Goal: Task Accomplishment & Management: Manage account settings

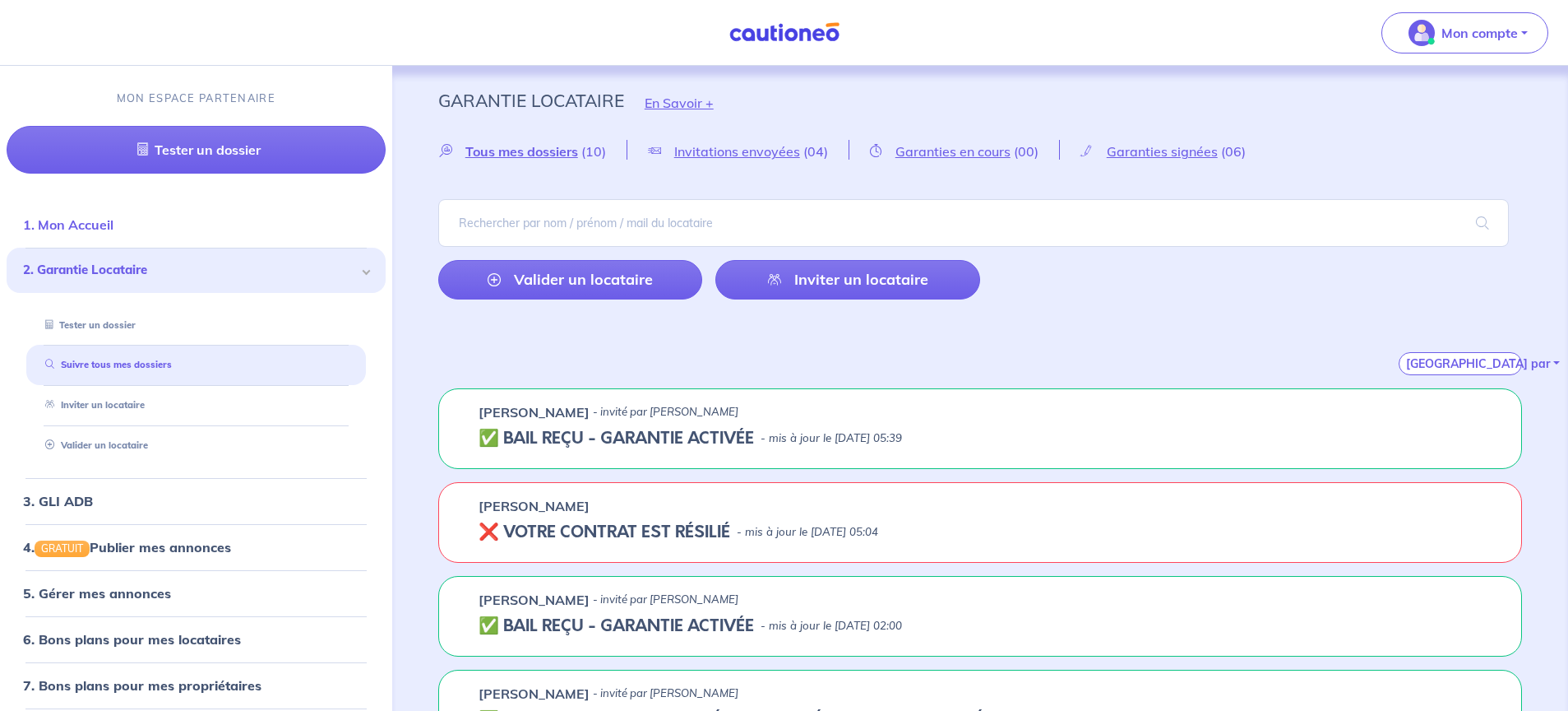
click at [96, 229] on link "1. Mon Accueil" at bounding box center [68, 225] width 91 height 16
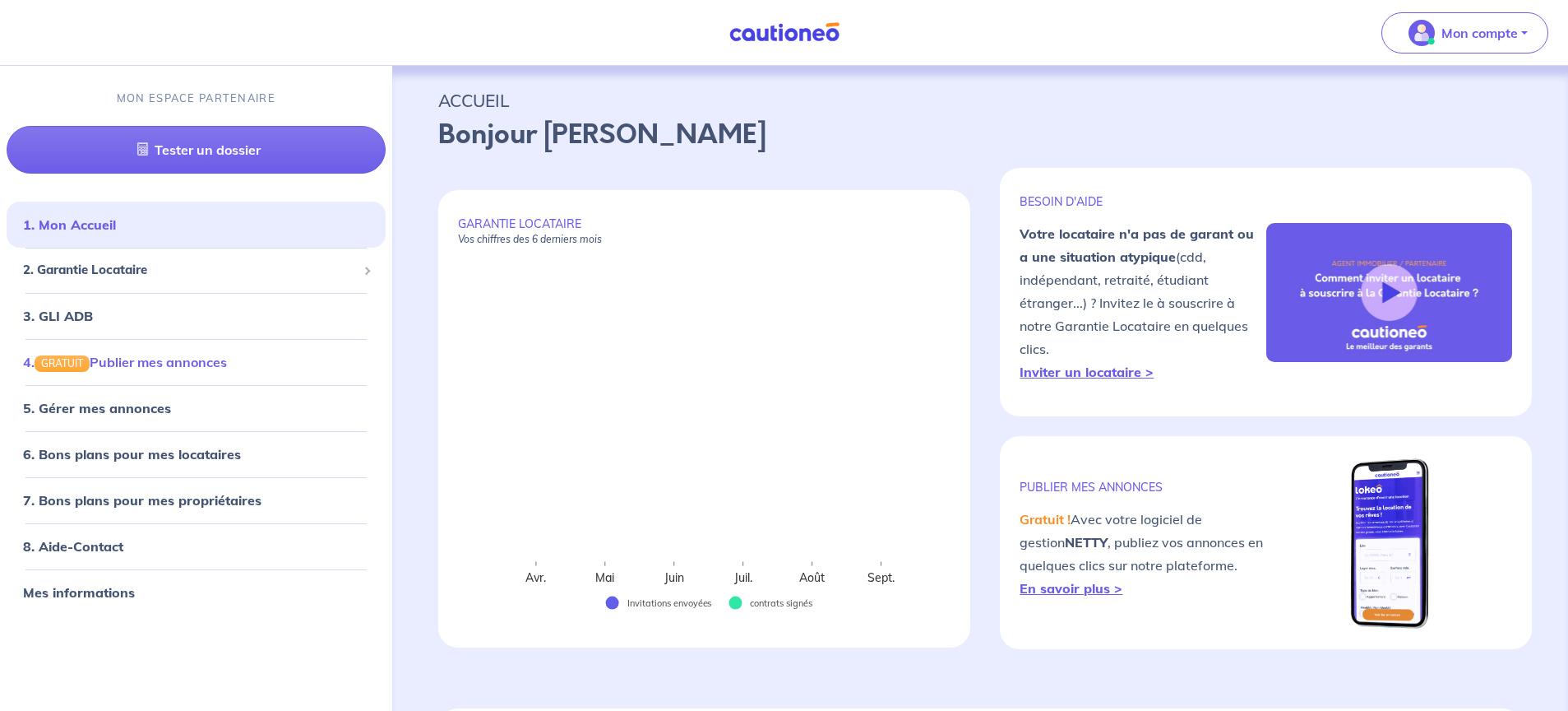
click at [160, 365] on link "4. GRATUIT Publier mes annonces" at bounding box center [125, 361] width 204 height 16
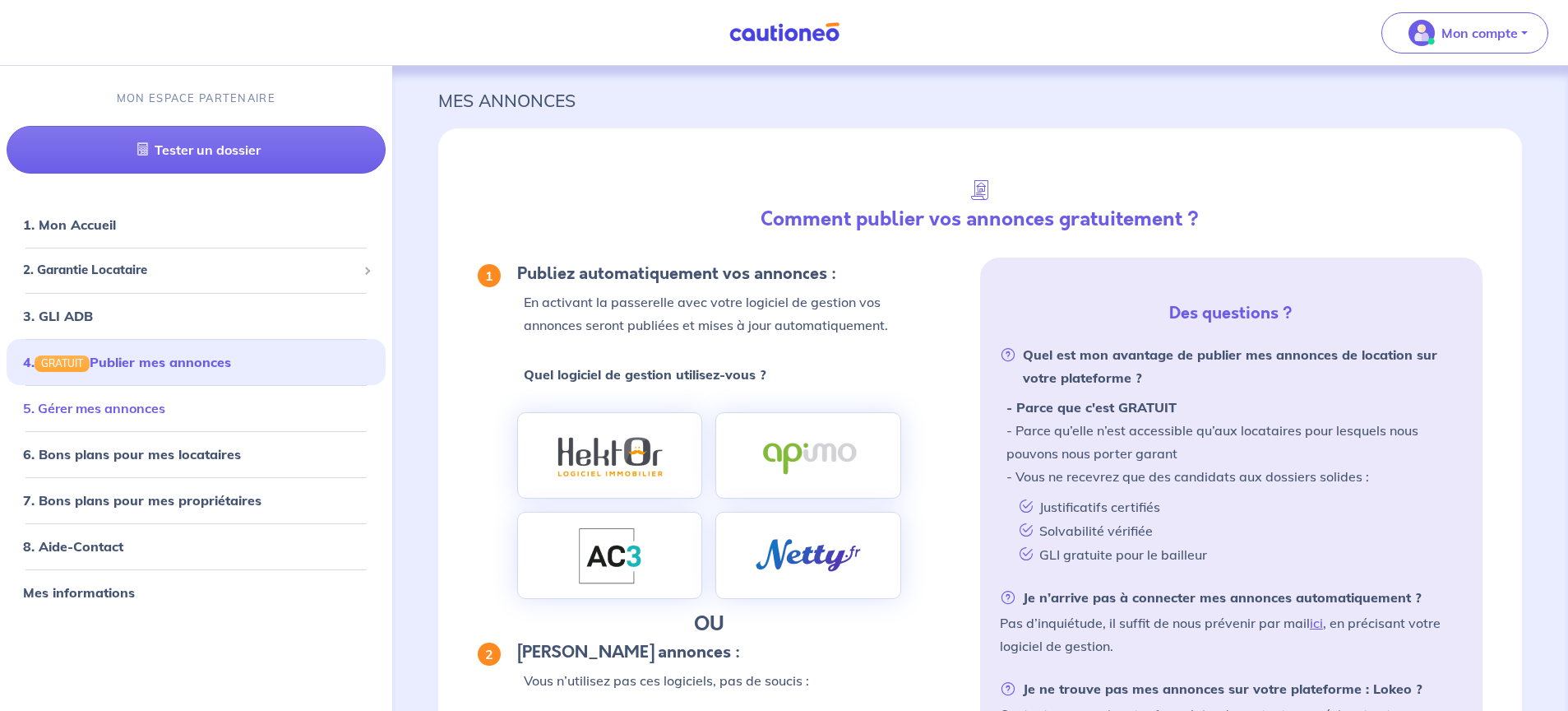
click at [147, 416] on link "5. Gérer mes annonces" at bounding box center [94, 407] width 142 height 16
click at [1167, 43] on span "Mon compte" at bounding box center [1459, 33] width 116 height 26
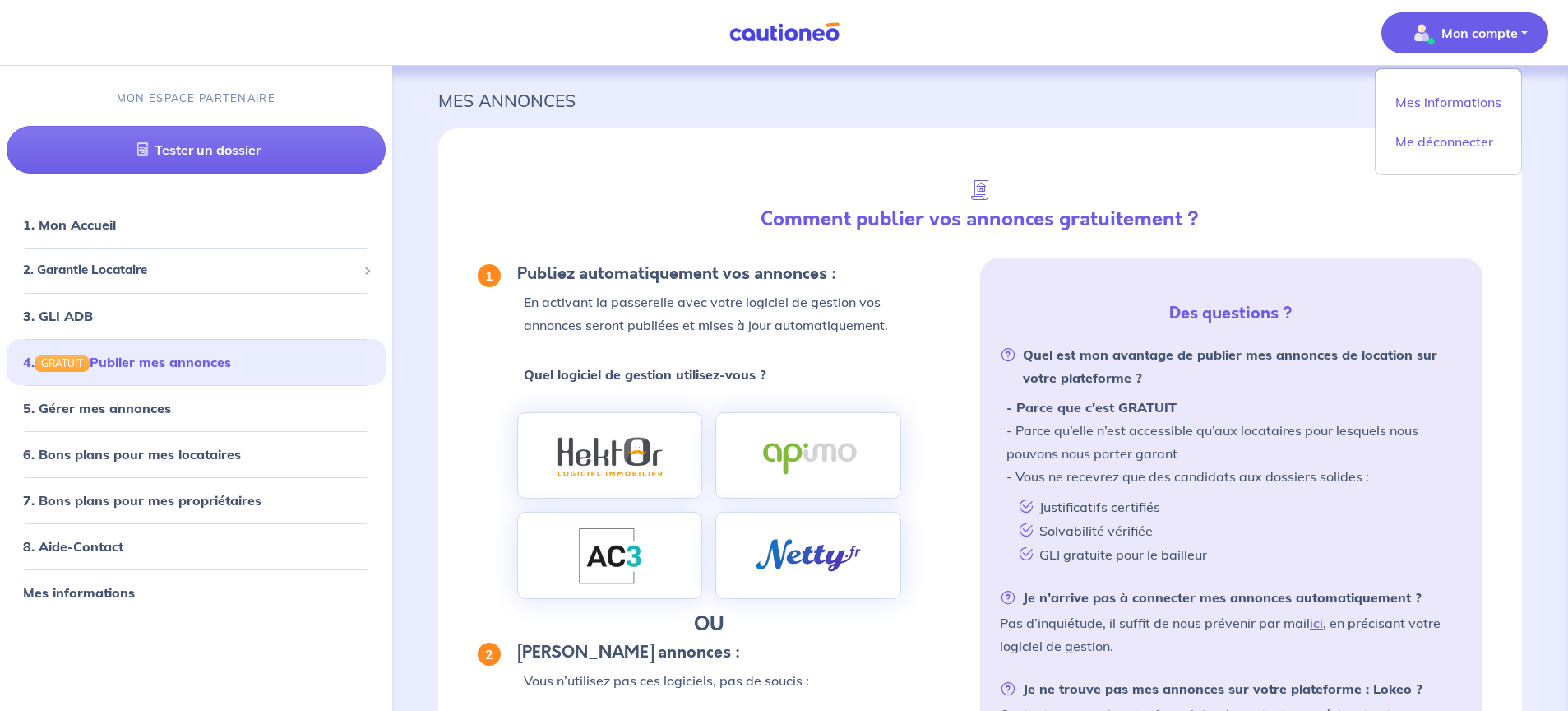
click at [1167, 46] on nav "Mon compte Mes informations Me déconnecter MON ESPACE PARTENAIRE Tester un doss…" at bounding box center [784, 33] width 1568 height 66
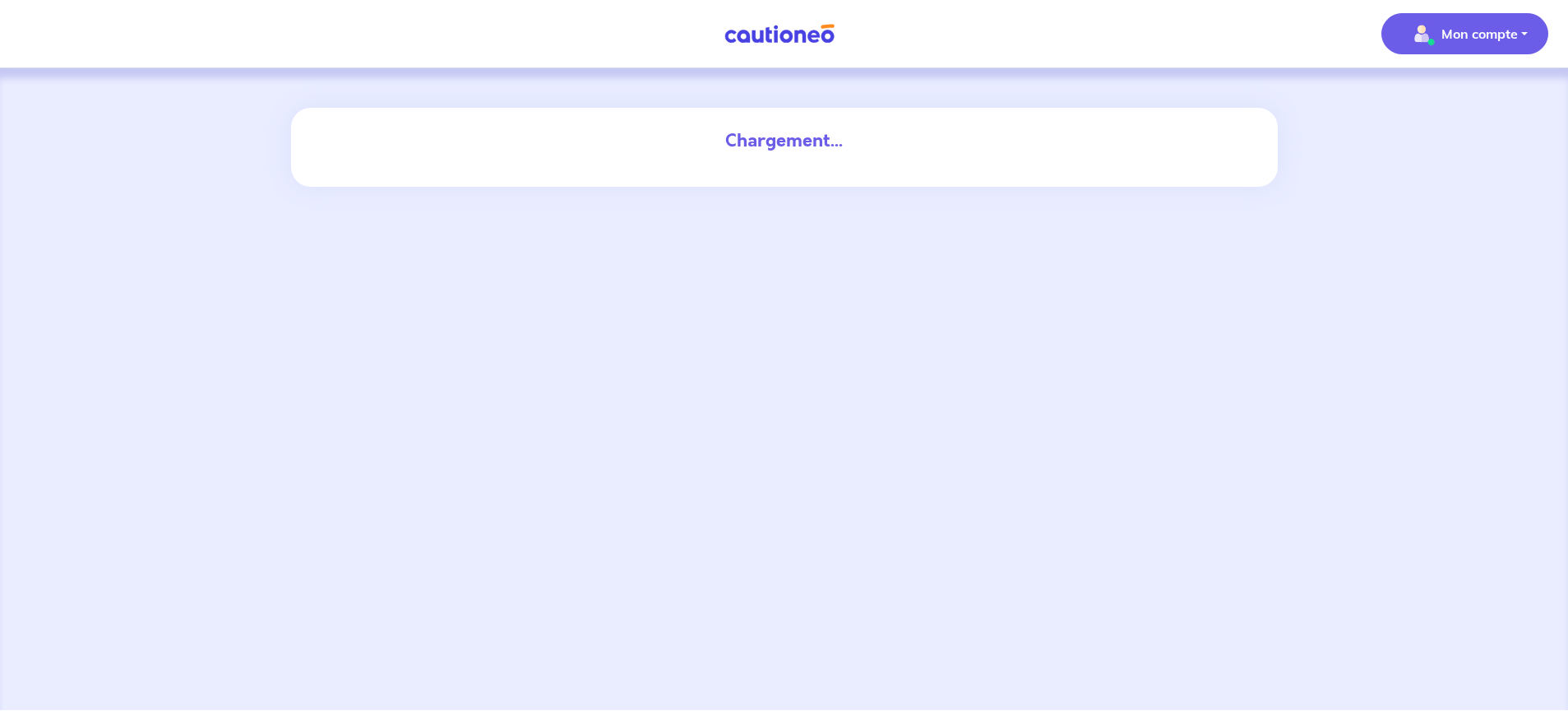
click at [1479, 38] on p "Mon compte" at bounding box center [1479, 34] width 77 height 20
click at [1438, 103] on link "Mes informations" at bounding box center [1448, 103] width 133 height 26
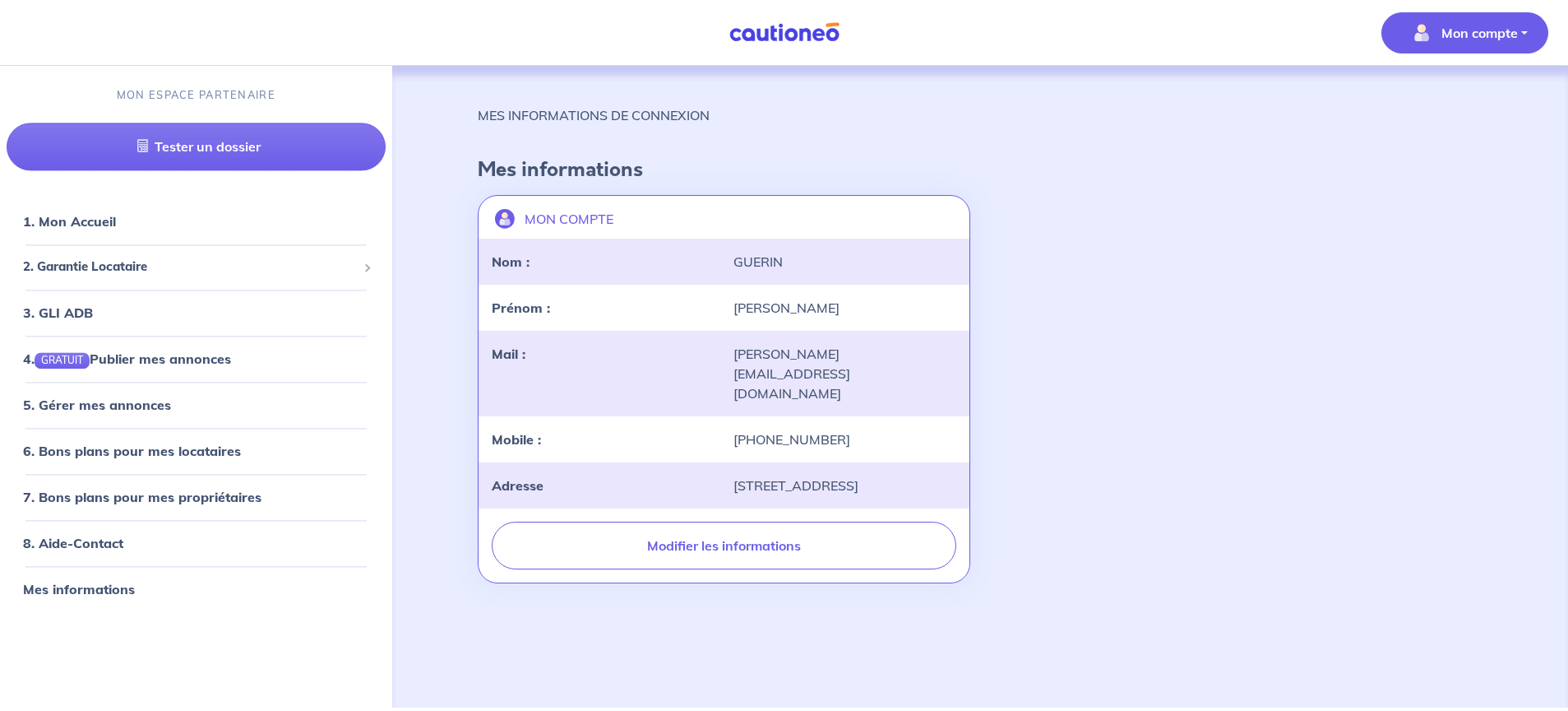
click at [1457, 29] on p "Mon compte" at bounding box center [1479, 33] width 77 height 20
click at [99, 220] on link "1. Mon Accueil" at bounding box center [68, 222] width 91 height 16
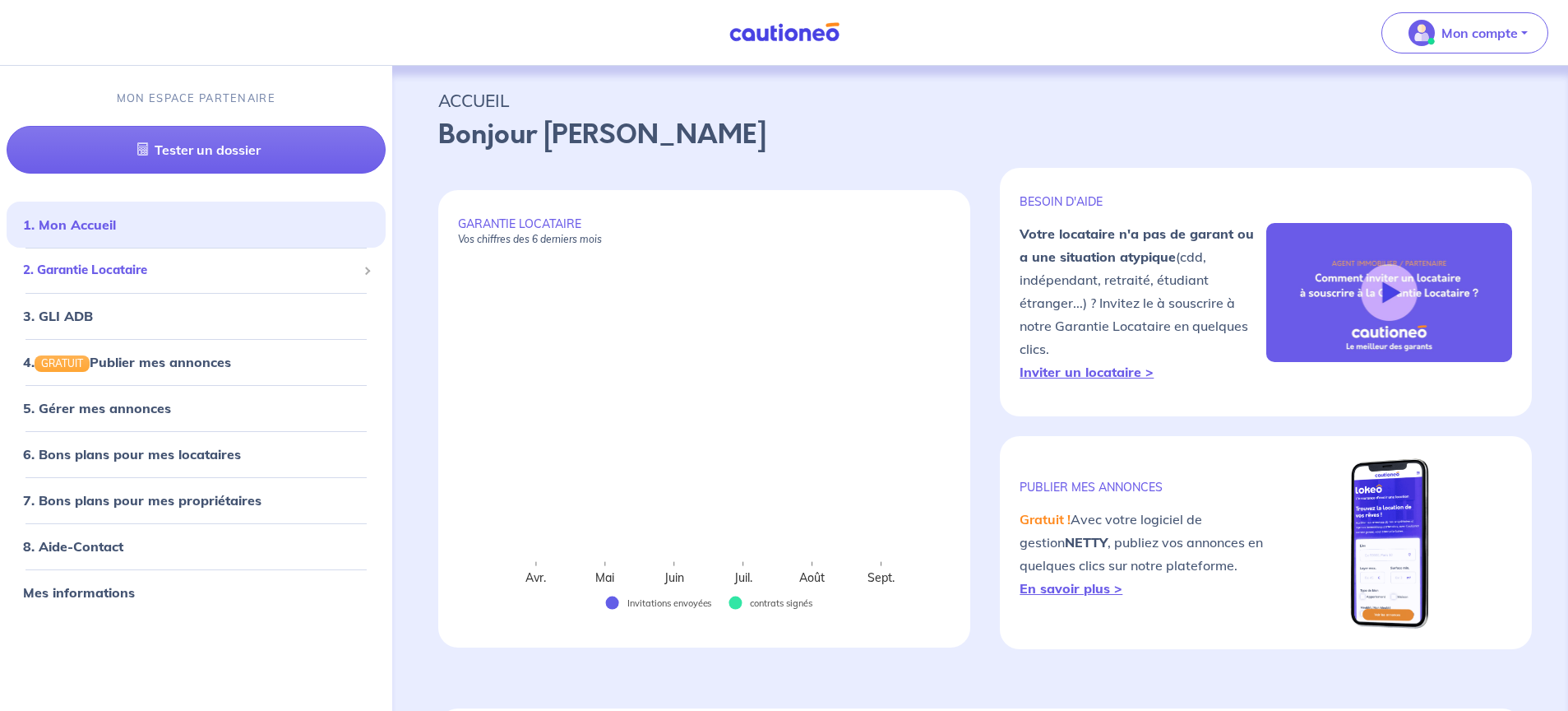
click at [102, 271] on span "2. Garantie Locataire" at bounding box center [190, 271] width 333 height 19
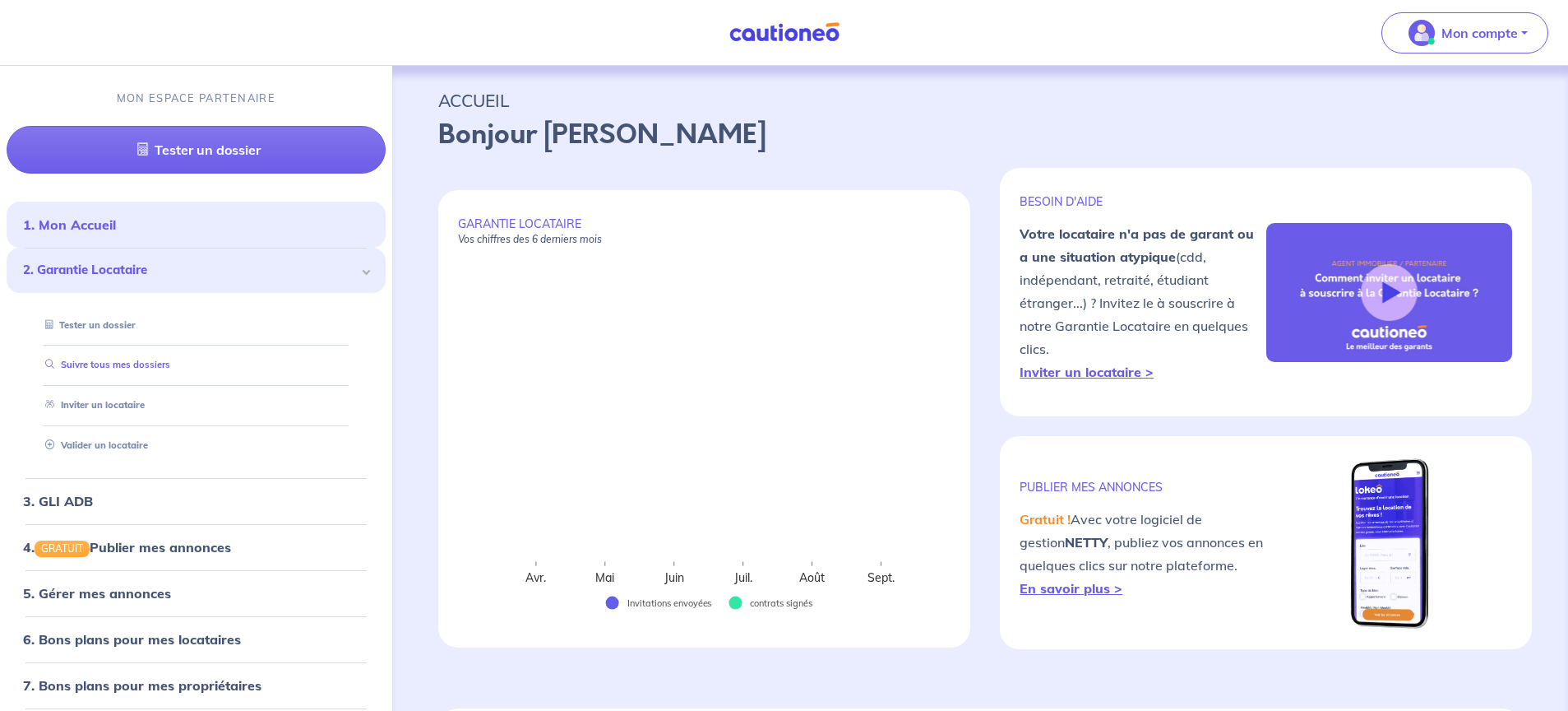
click at [118, 362] on link "Suivre tous mes dossiers" at bounding box center [105, 365] width 132 height 12
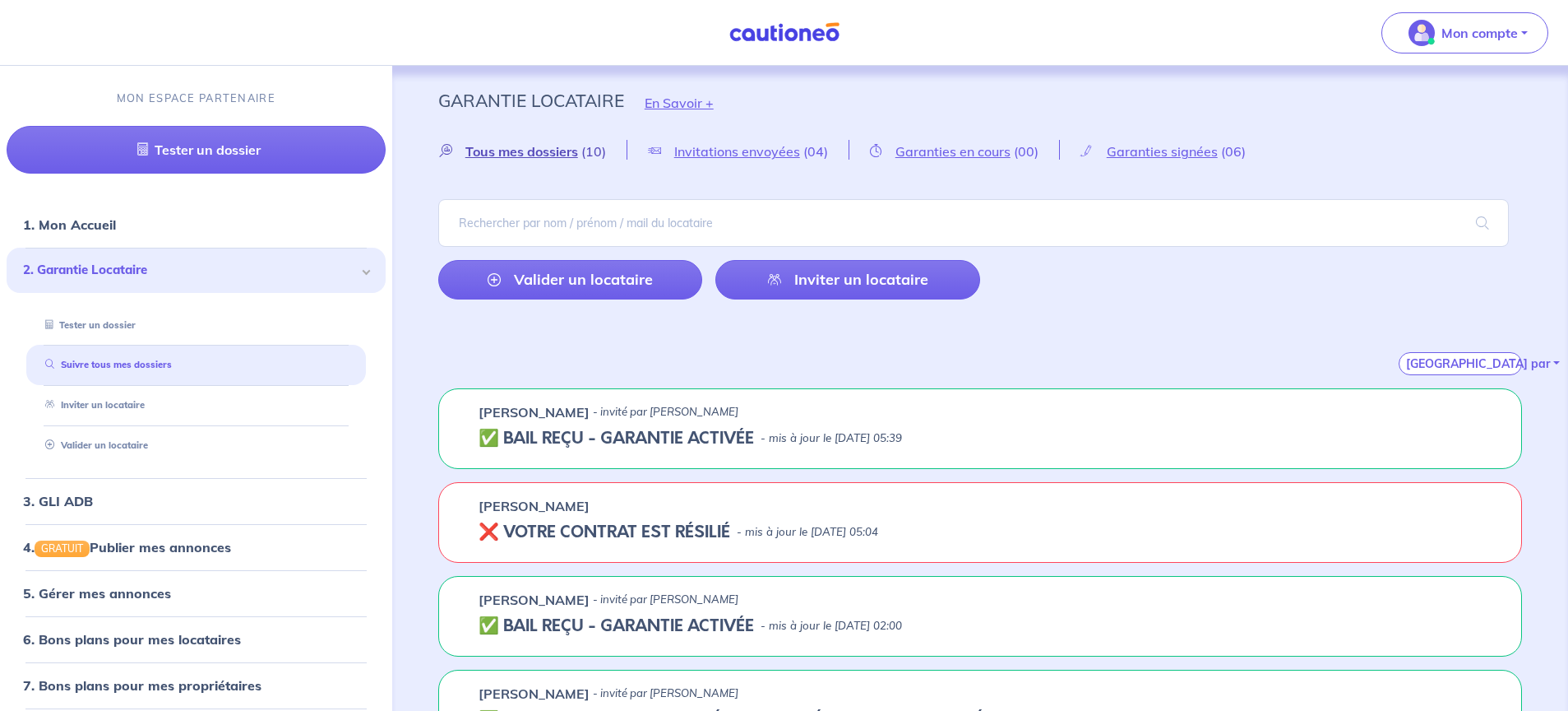
click at [557, 157] on span "Tous mes dossiers" at bounding box center [521, 151] width 113 height 16
click at [741, 147] on span "Invitations envoyées" at bounding box center [737, 151] width 126 height 16
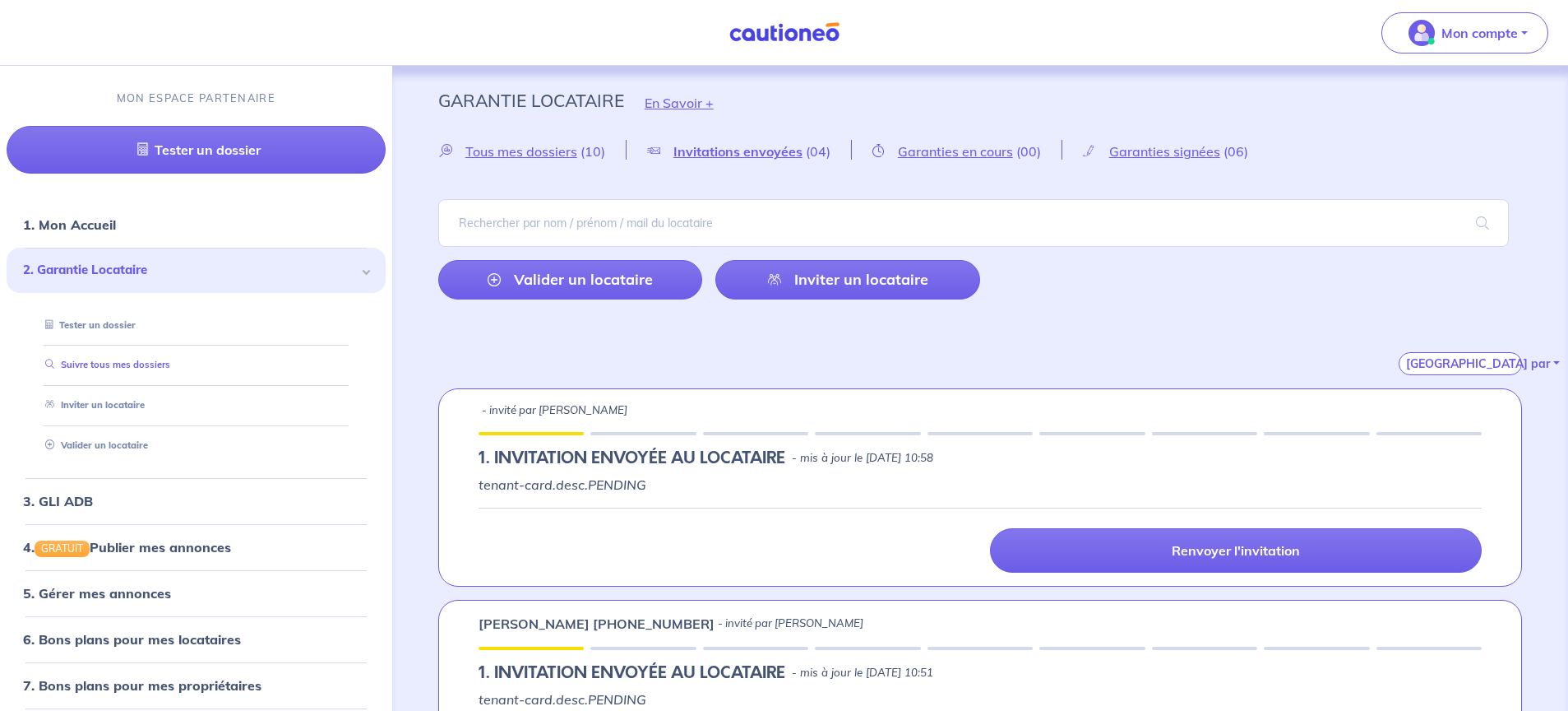
click at [167, 361] on link "Suivre tous mes dossiers" at bounding box center [105, 365] width 132 height 12
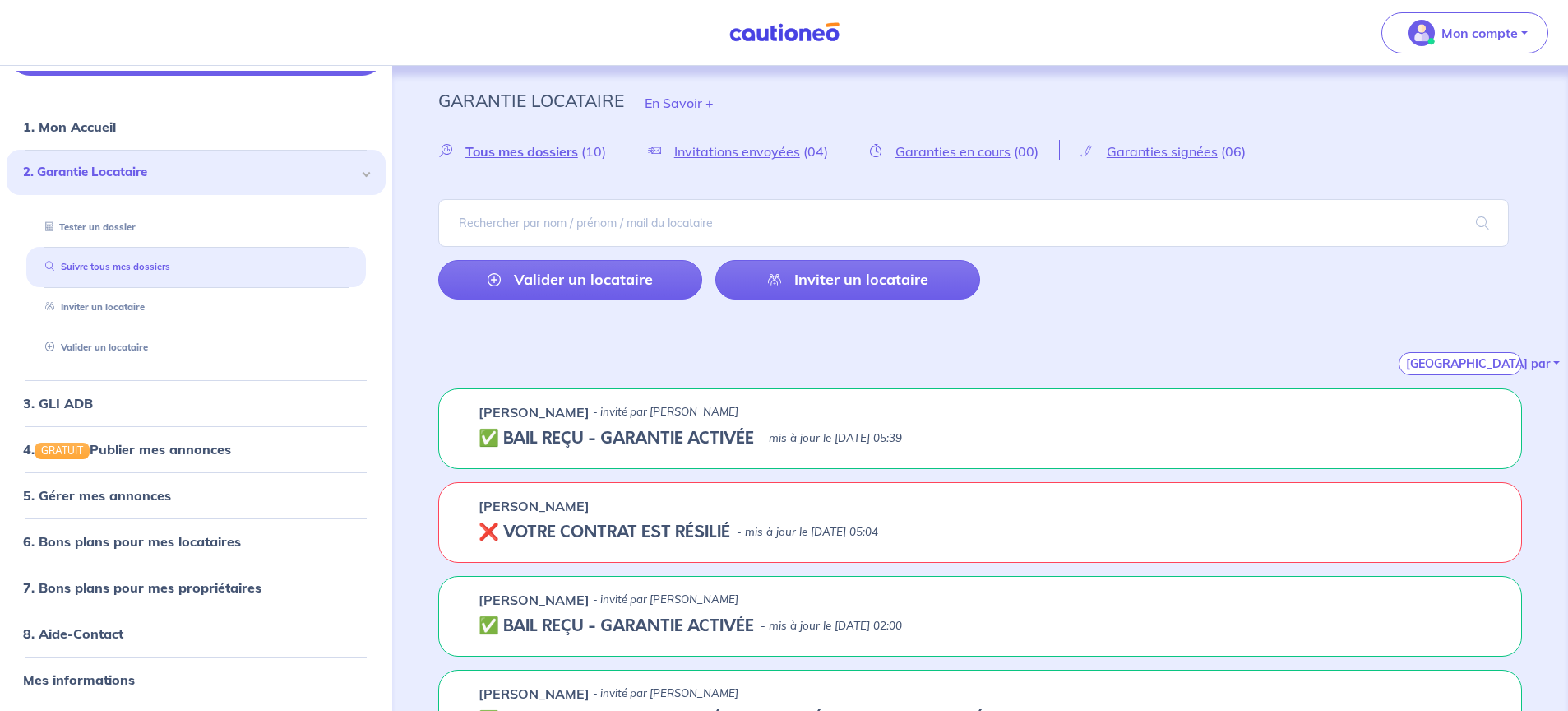
click at [151, 264] on link "Suivre tous mes dossiers" at bounding box center [105, 268] width 132 height 12
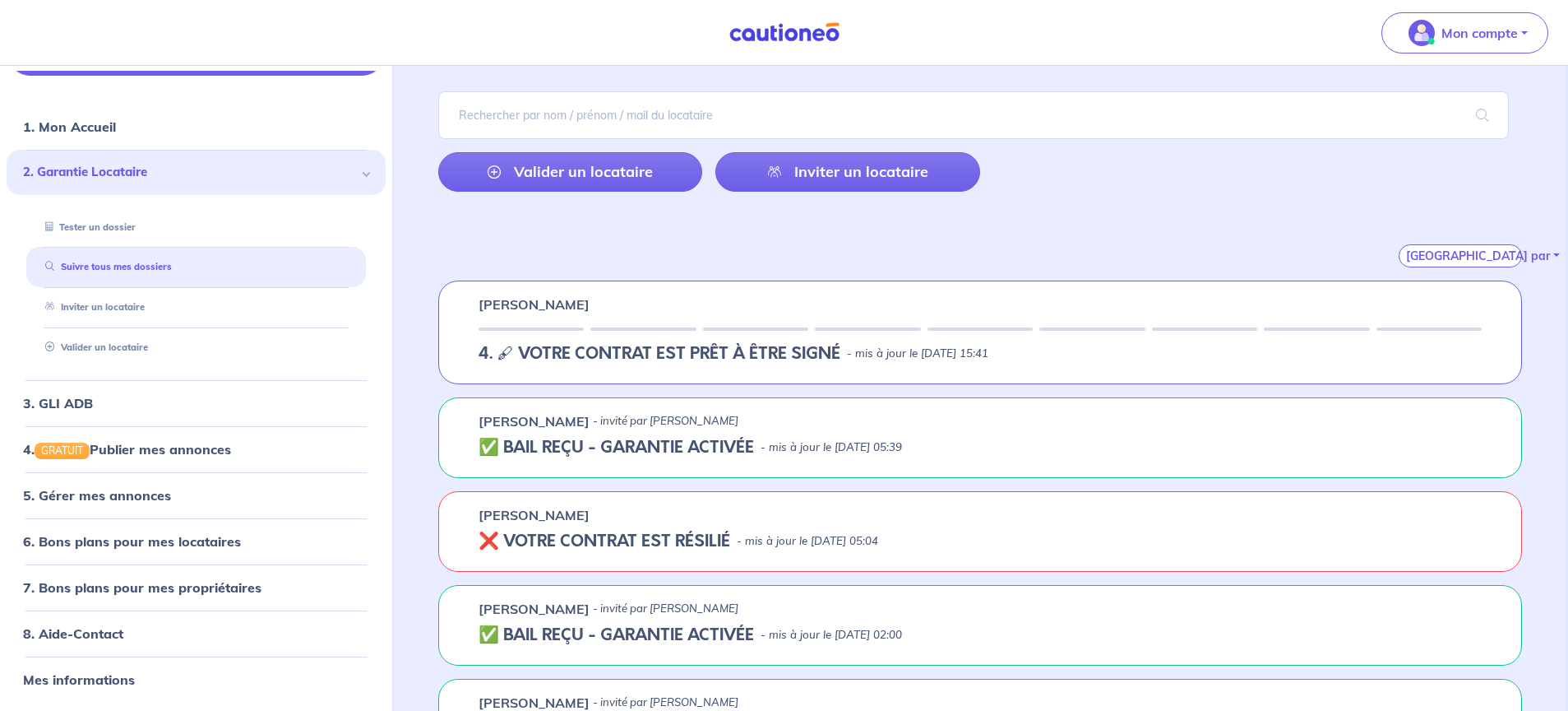
scroll to position [112, 0]
